Goal: Find specific fact: Find specific fact

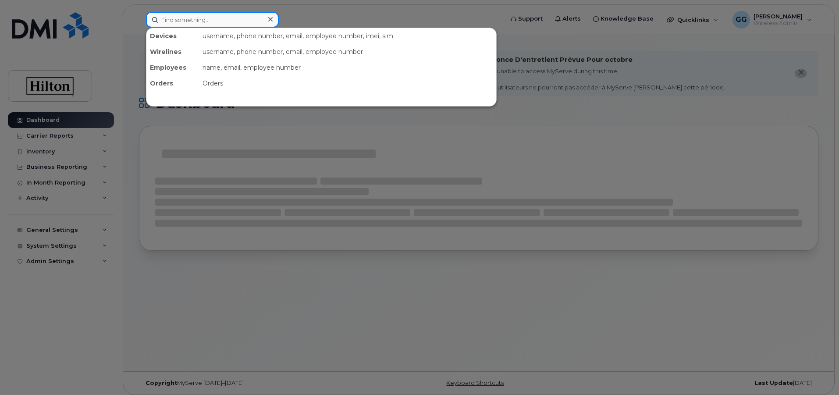
click at [213, 17] on input at bounding box center [212, 20] width 133 height 16
paste input "[PHONE_NUMBER]"
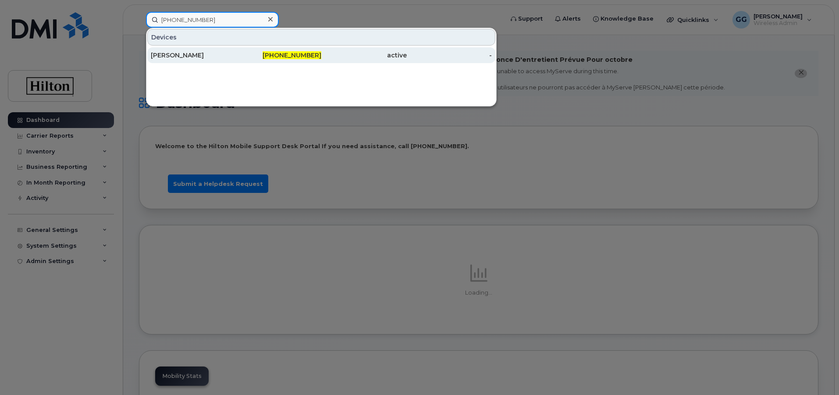
type input "[PHONE_NUMBER]"
click at [299, 51] on div "[PHONE_NUMBER]" at bounding box center [278, 55] width 85 height 16
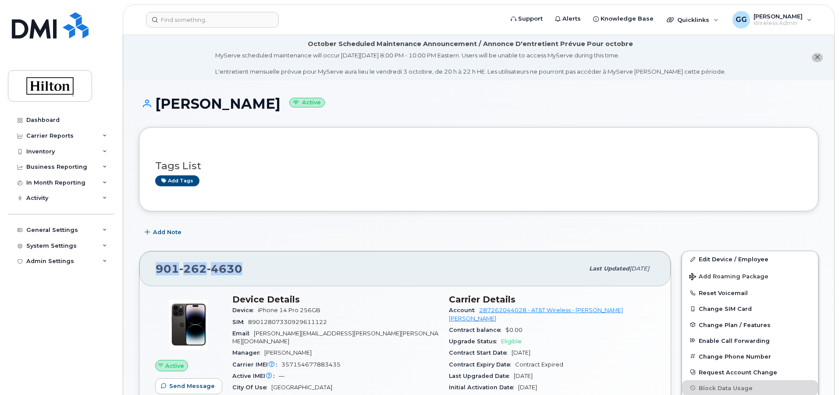
drag, startPoint x: 248, startPoint y: 271, endPoint x: 146, endPoint y: 274, distance: 101.7
click at [146, 274] on div "[PHONE_NUMBER] Last updated [DATE]" at bounding box center [404, 268] width 531 height 35
copy span "[PHONE_NUMBER]"
click at [178, 23] on input at bounding box center [212, 20] width 133 height 16
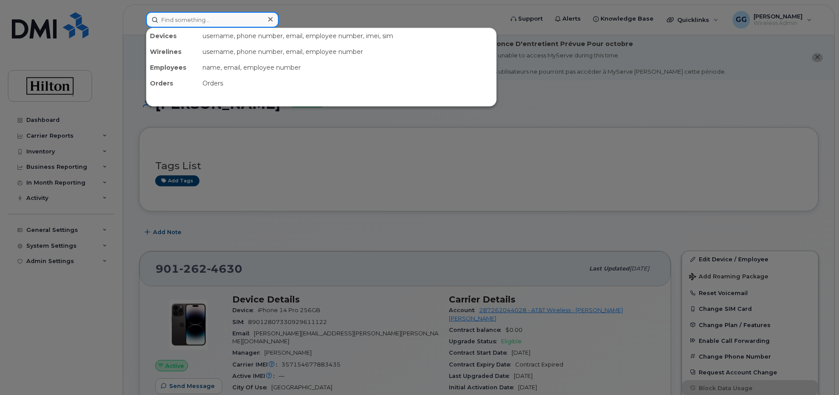
paste input "[PHONE_NUMBER]"
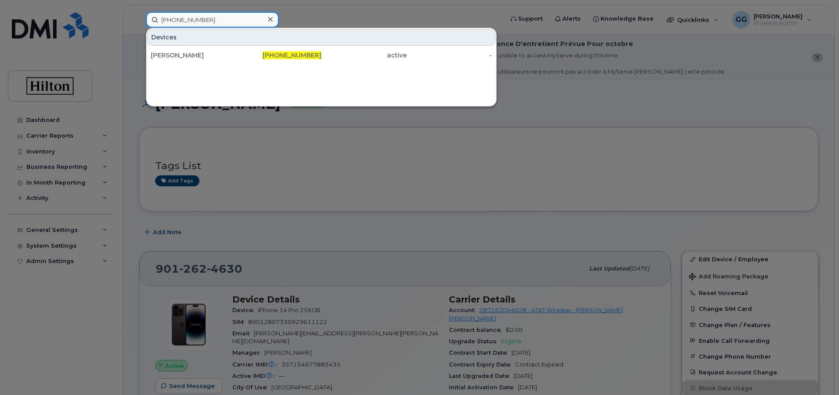
type input "[PHONE_NUMBER]"
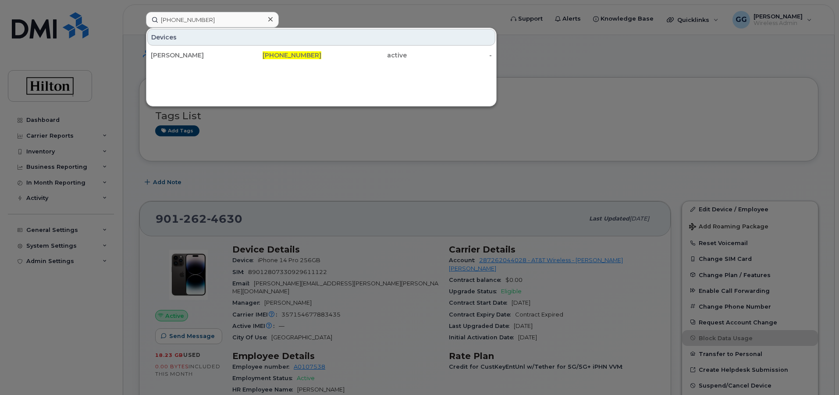
scroll to position [175, 0]
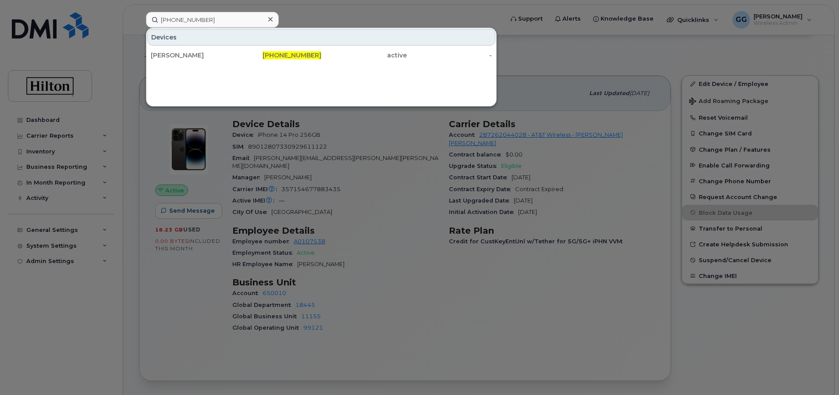
click at [542, 60] on div at bounding box center [419, 197] width 839 height 395
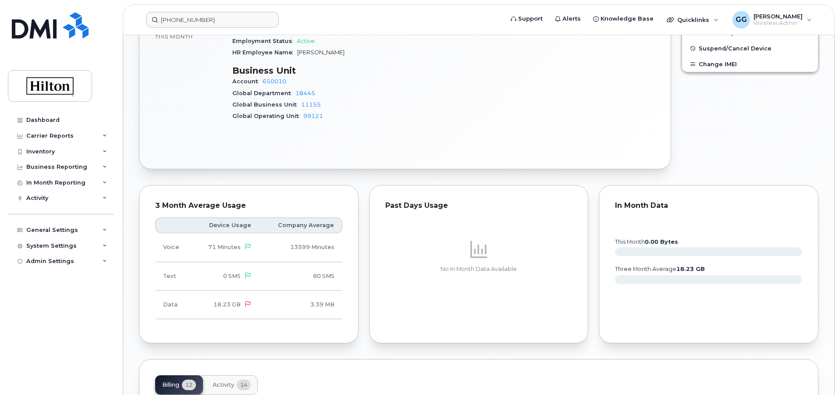
scroll to position [395, 0]
